Goal: Obtain resource: Download file/media

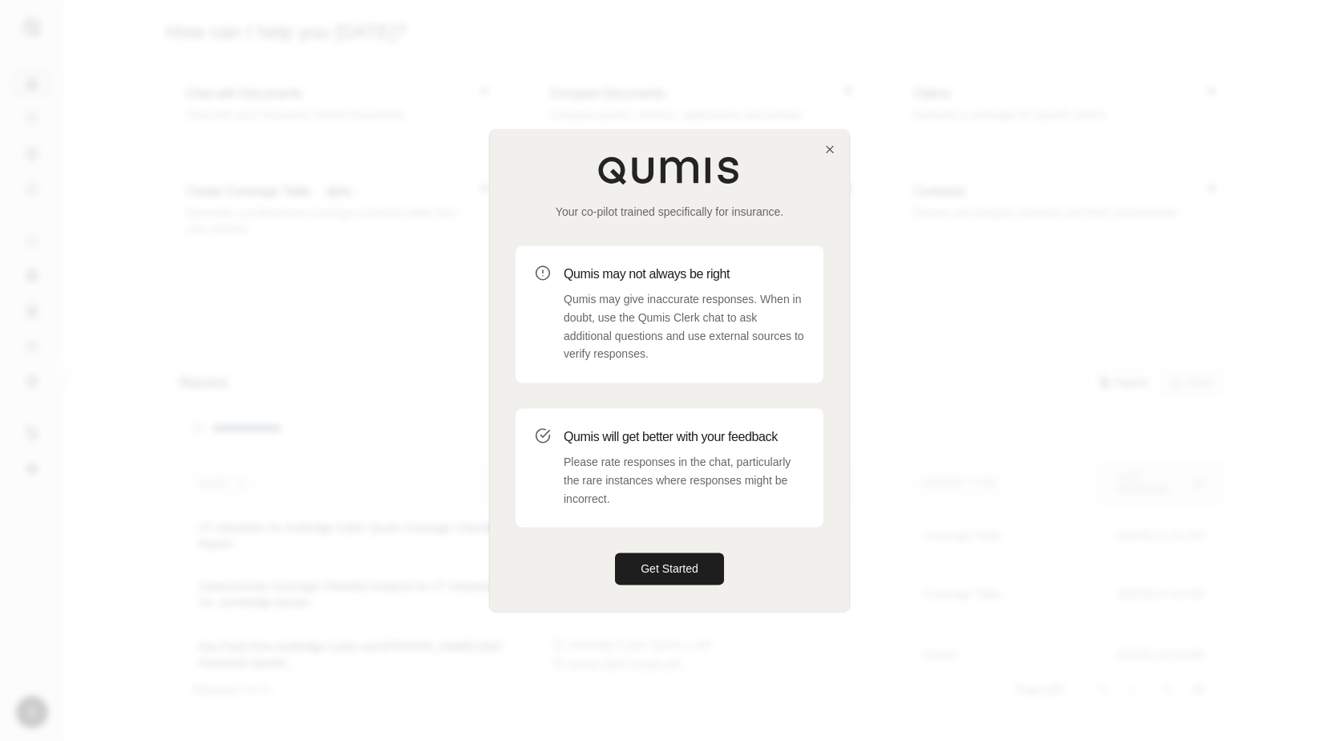
click at [319, 291] on div at bounding box center [669, 370] width 1339 height 741
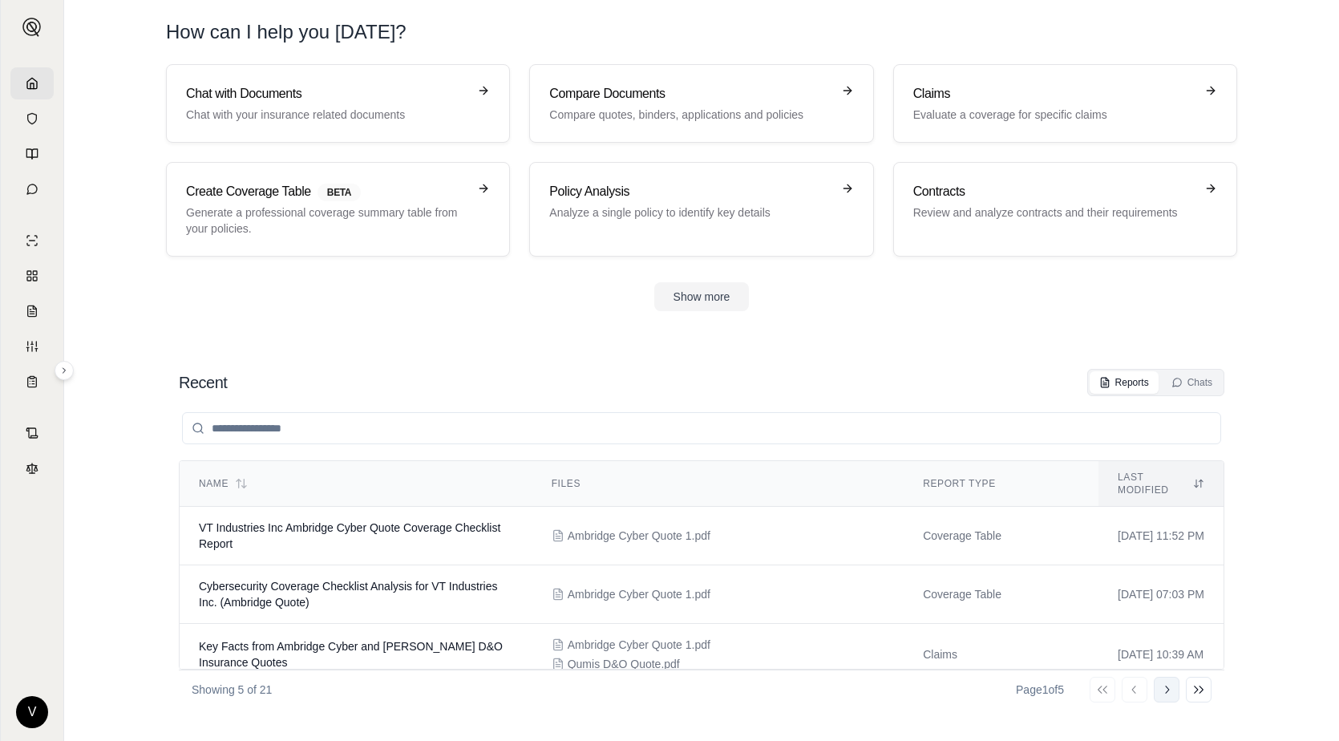
click at [1168, 695] on icon at bounding box center [1166, 689] width 13 height 13
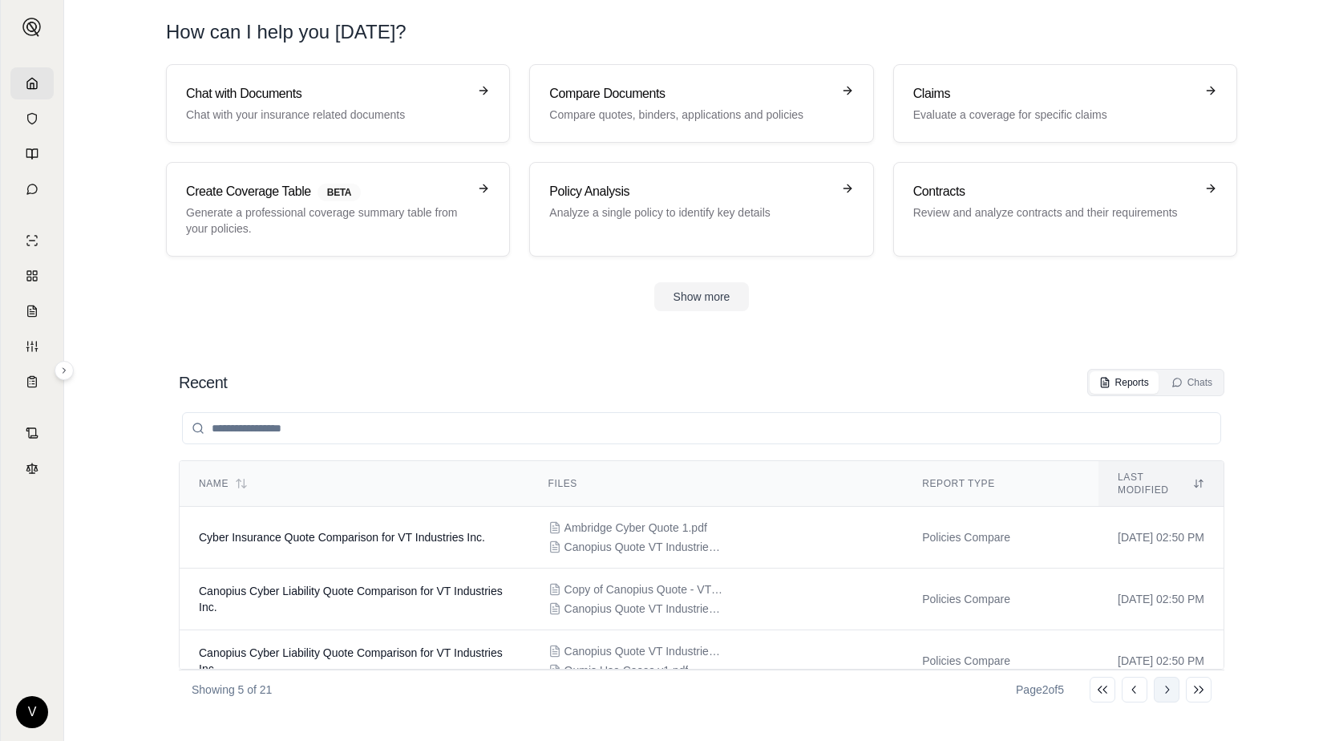
click at [1170, 689] on icon at bounding box center [1166, 689] width 13 height 13
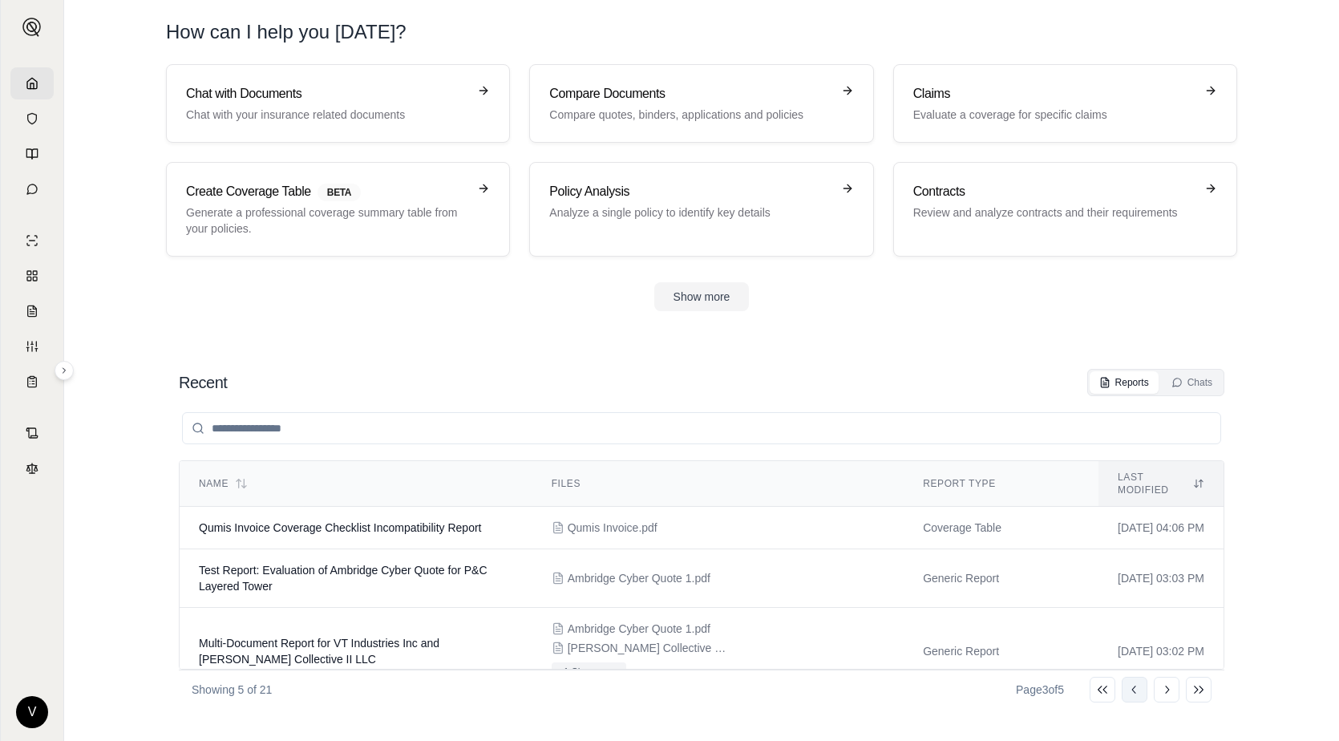
click at [1140, 680] on button "Go to previous page" at bounding box center [1135, 690] width 26 height 26
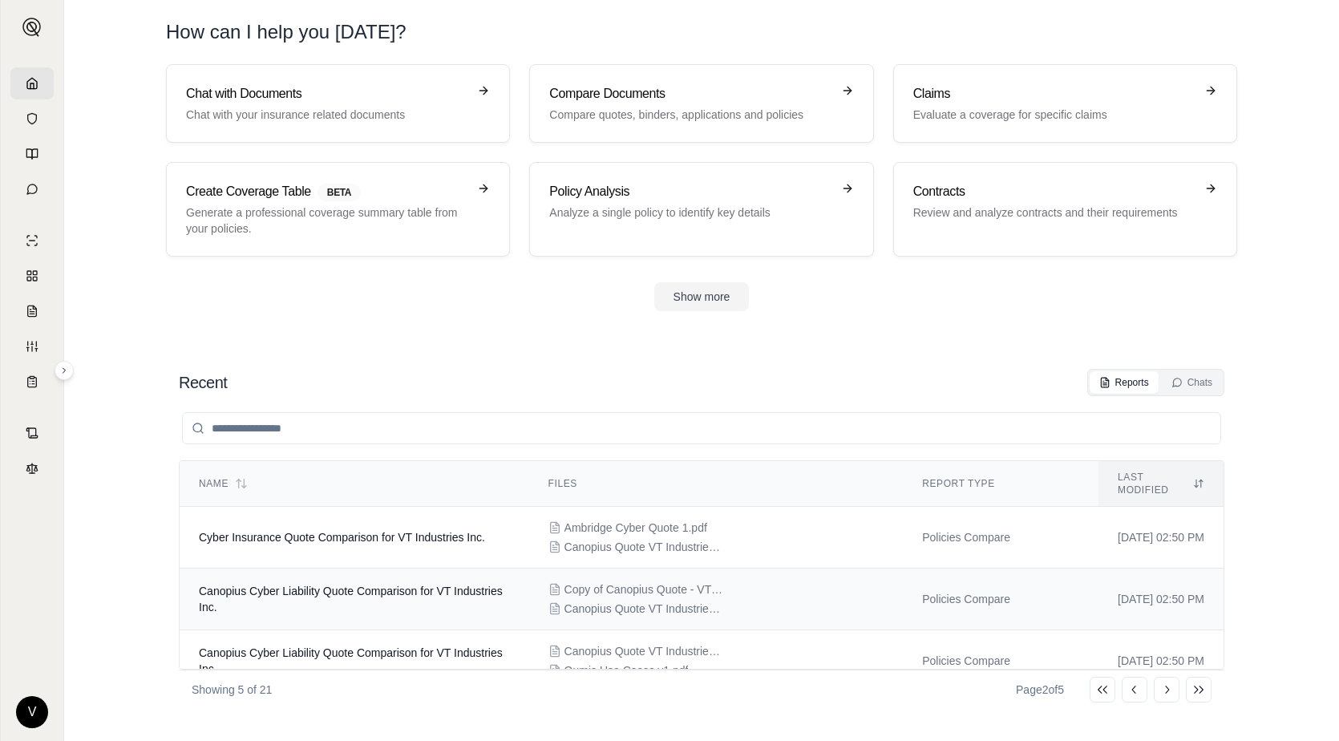
click at [654, 600] on span "Canopius Quote VT Industries.pdf" at bounding box center [644, 608] width 160 height 16
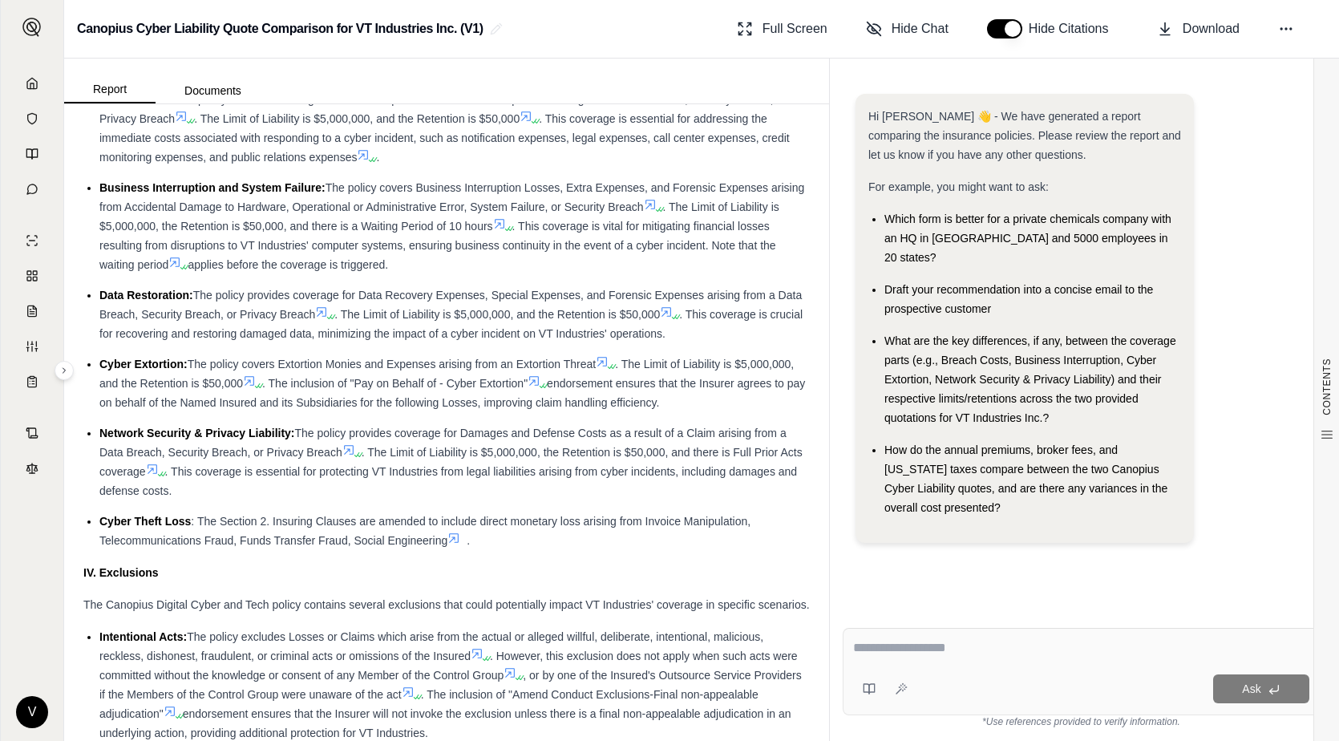
scroll to position [1826, 0]
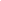
scroll to position [6273, 0]
